Goal: Check status: Check status

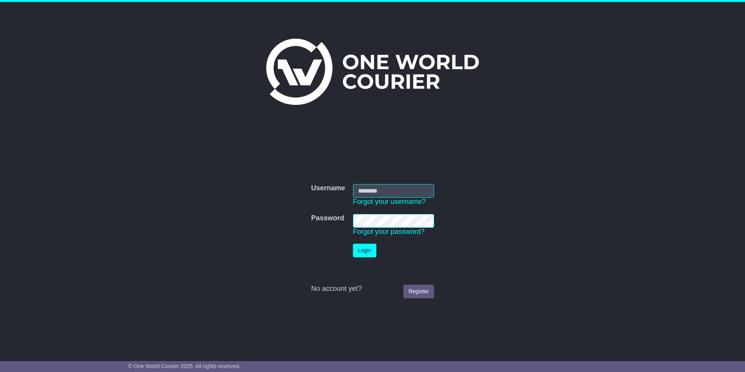
type input "**********"
click at [363, 249] on button "Login" at bounding box center [364, 251] width 23 height 14
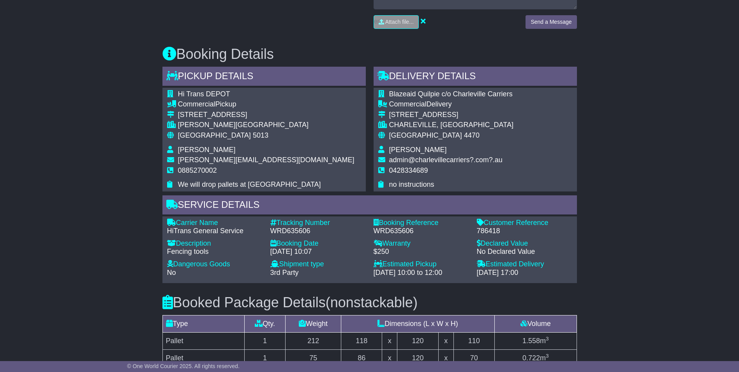
scroll to position [351, 0]
